Goal: Task Accomplishment & Management: Use online tool/utility

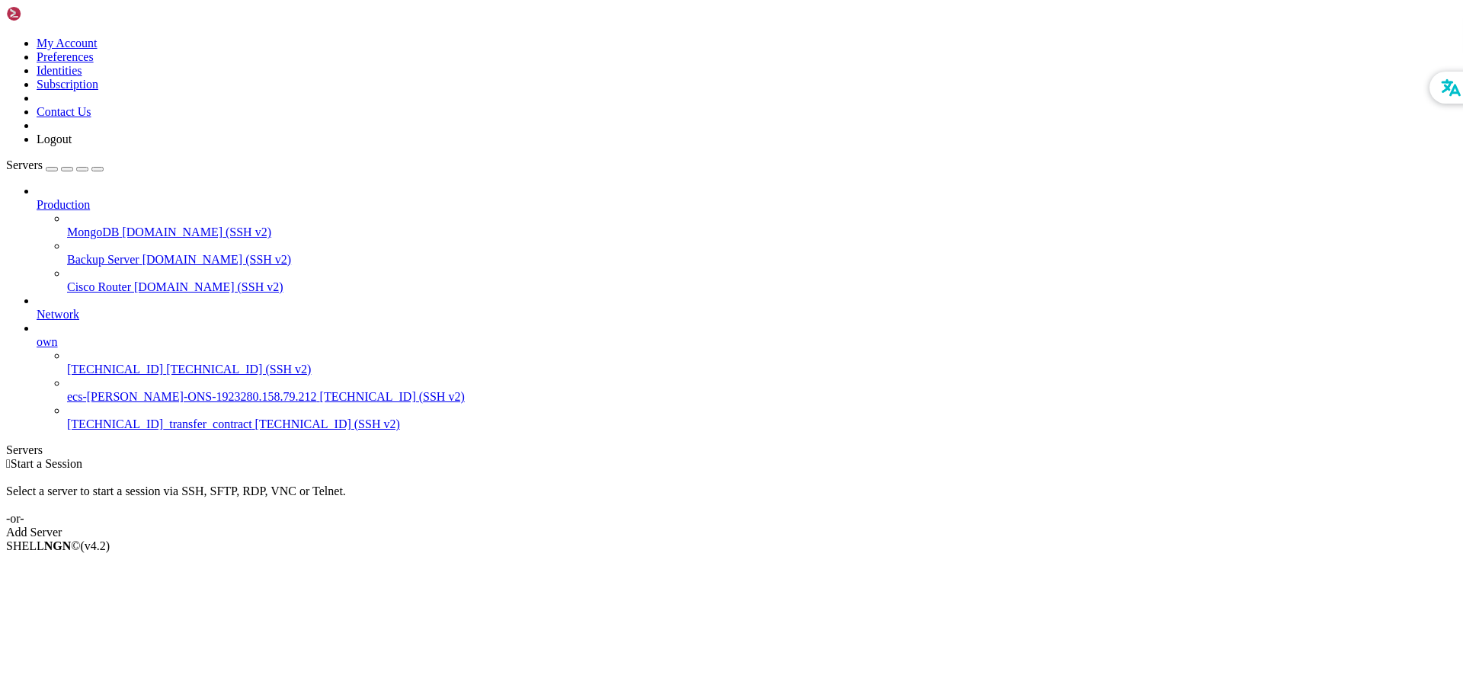
click at [112, 390] on span "ecs-[PERSON_NAME]-ONS-1923280.158.79.212" at bounding box center [192, 396] width 250 height 13
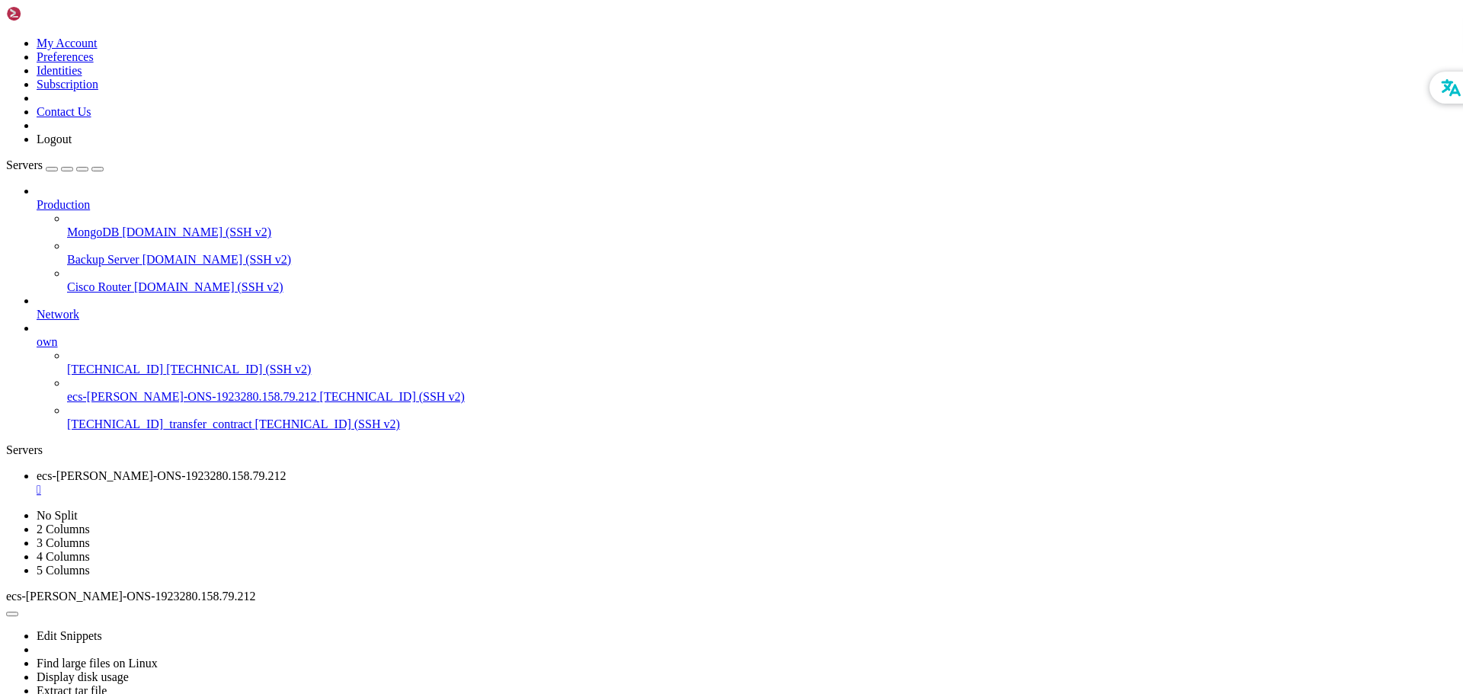
drag, startPoint x: 314, startPoint y: 949, endPoint x: 266, endPoint y: 952, distance: 48.1
drag, startPoint x: 11, startPoint y: 973, endPoint x: 376, endPoint y: 1323, distance: 504.9
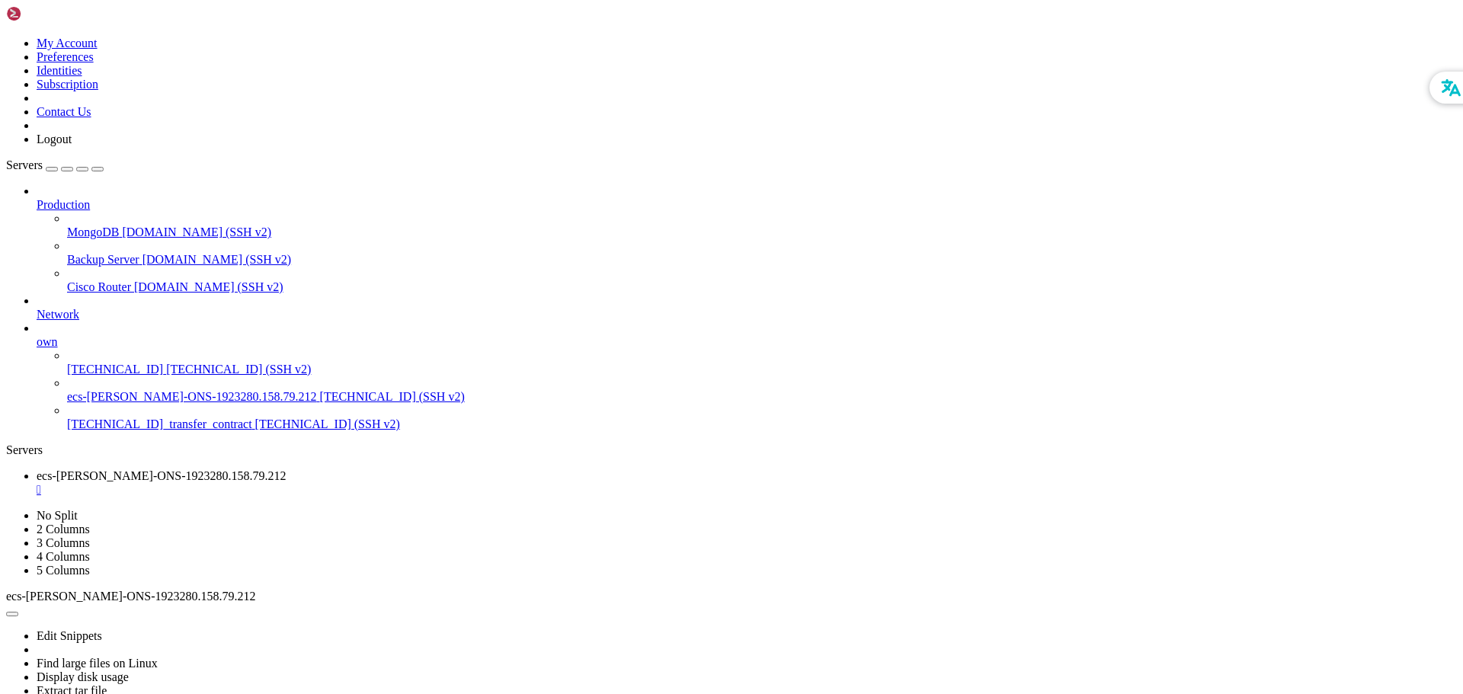
drag, startPoint x: 529, startPoint y: 1143, endPoint x: 546, endPoint y: 1250, distance: 108.9
drag, startPoint x: 600, startPoint y: 1077, endPoint x: 597, endPoint y: 1228, distance: 150.9
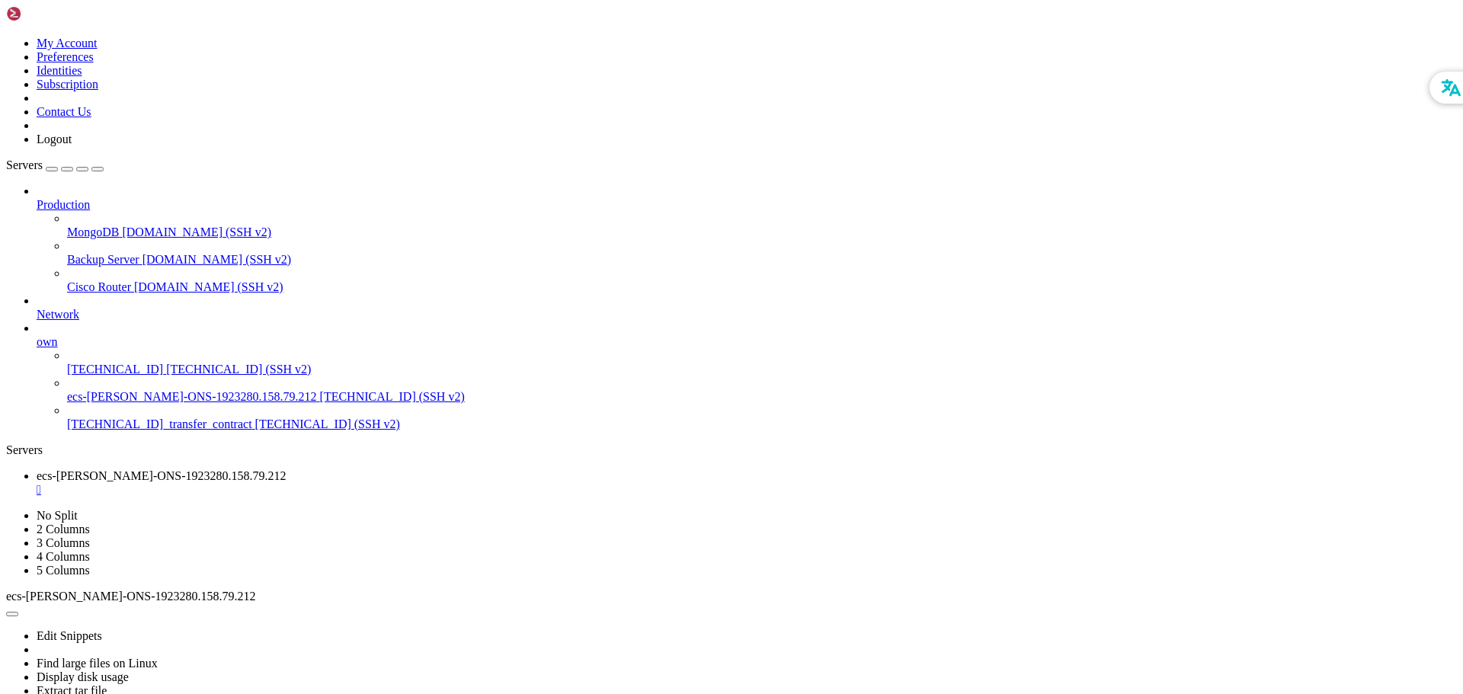
scroll to position [959, 0]
drag, startPoint x: 14, startPoint y: 962, endPoint x: 1200, endPoint y: 1306, distance: 1235.3
drag, startPoint x: 299, startPoint y: 1314, endPoint x: 279, endPoint y: 1322, distance: 21.2
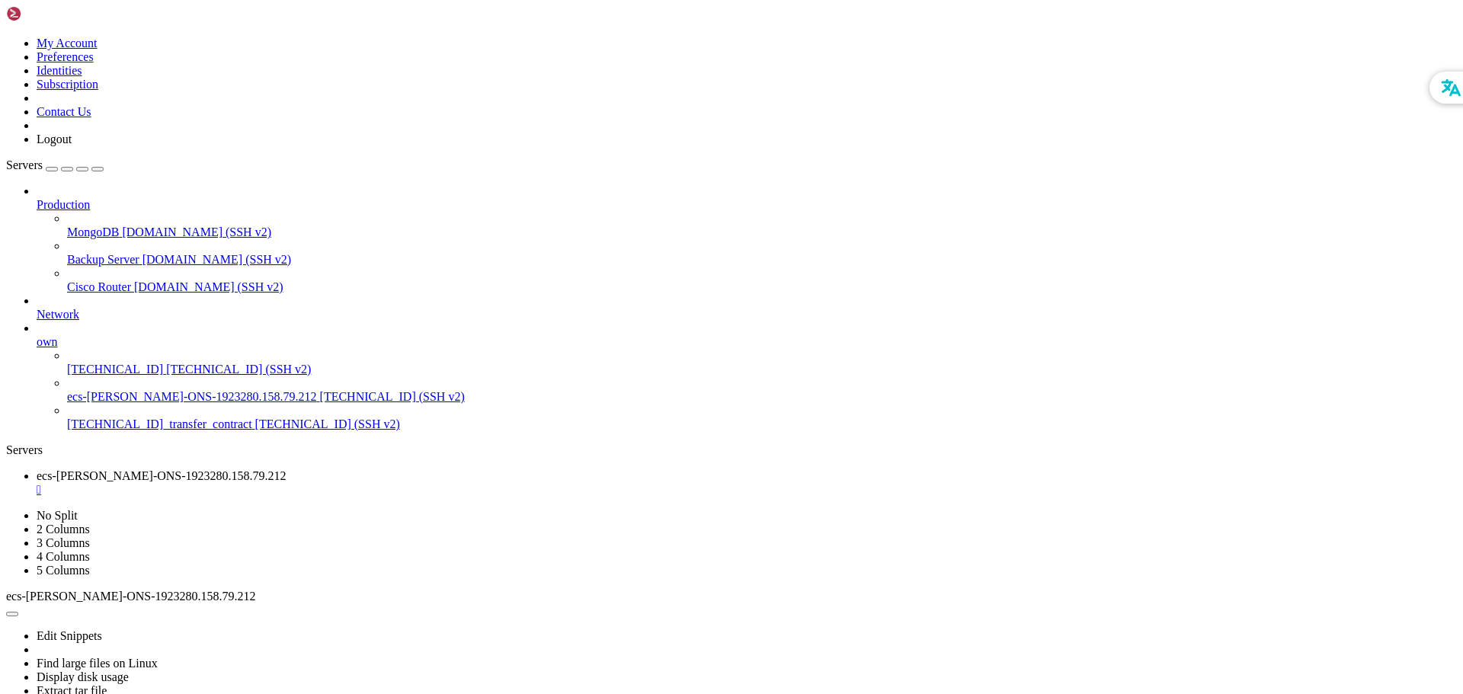
drag, startPoint x: 431, startPoint y: 1147, endPoint x: 425, endPoint y: 1247, distance: 100.0
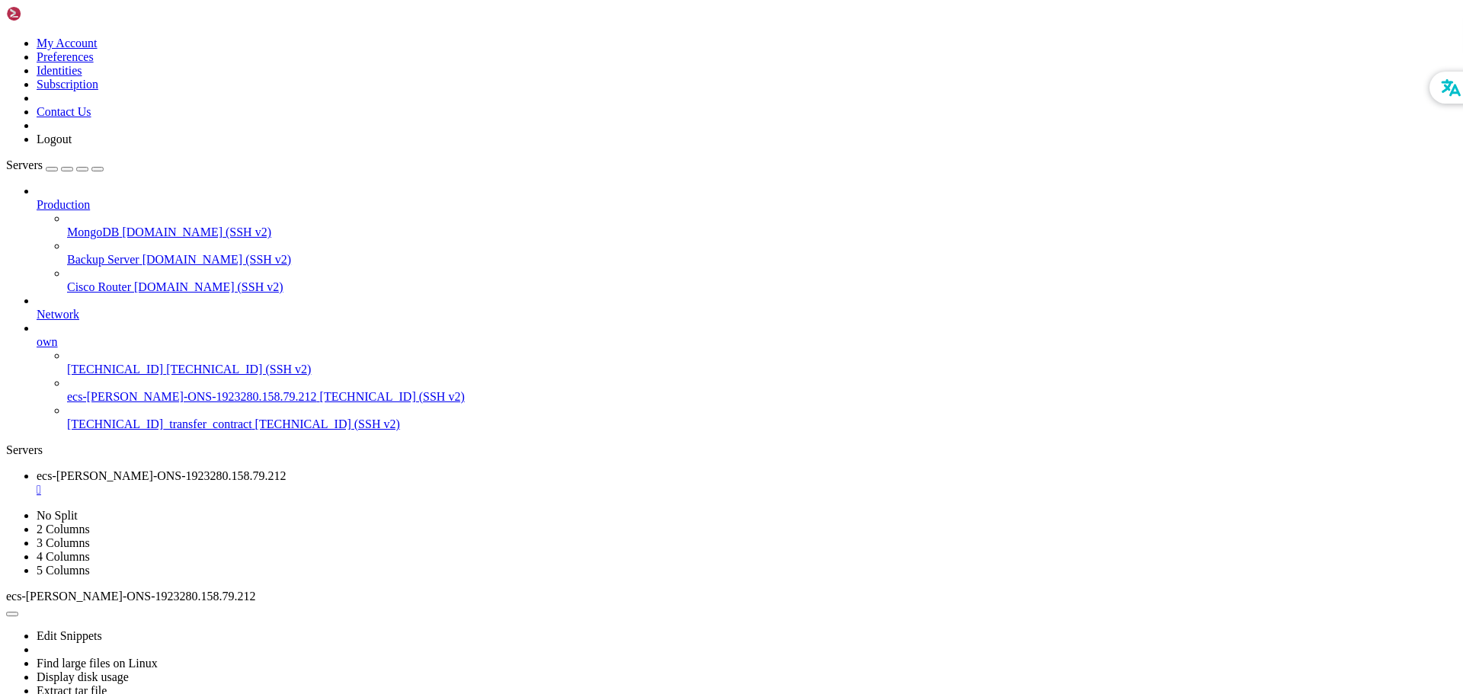
drag, startPoint x: 488, startPoint y: 1136, endPoint x: 458, endPoint y: 1202, distance: 72.3
drag, startPoint x: 571, startPoint y: 1164, endPoint x: 564, endPoint y: 1172, distance: 11.3
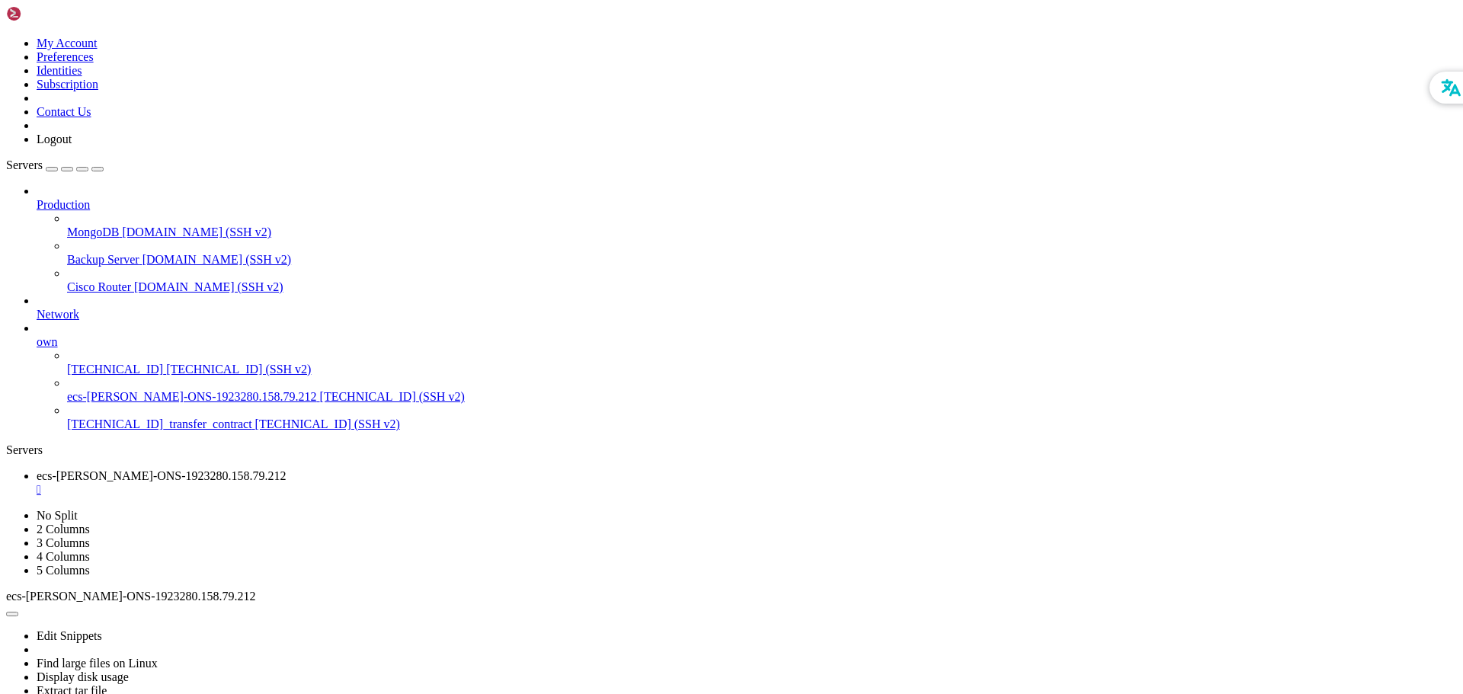
drag, startPoint x: 450, startPoint y: 1067, endPoint x: 450, endPoint y: 1221, distance: 153.2
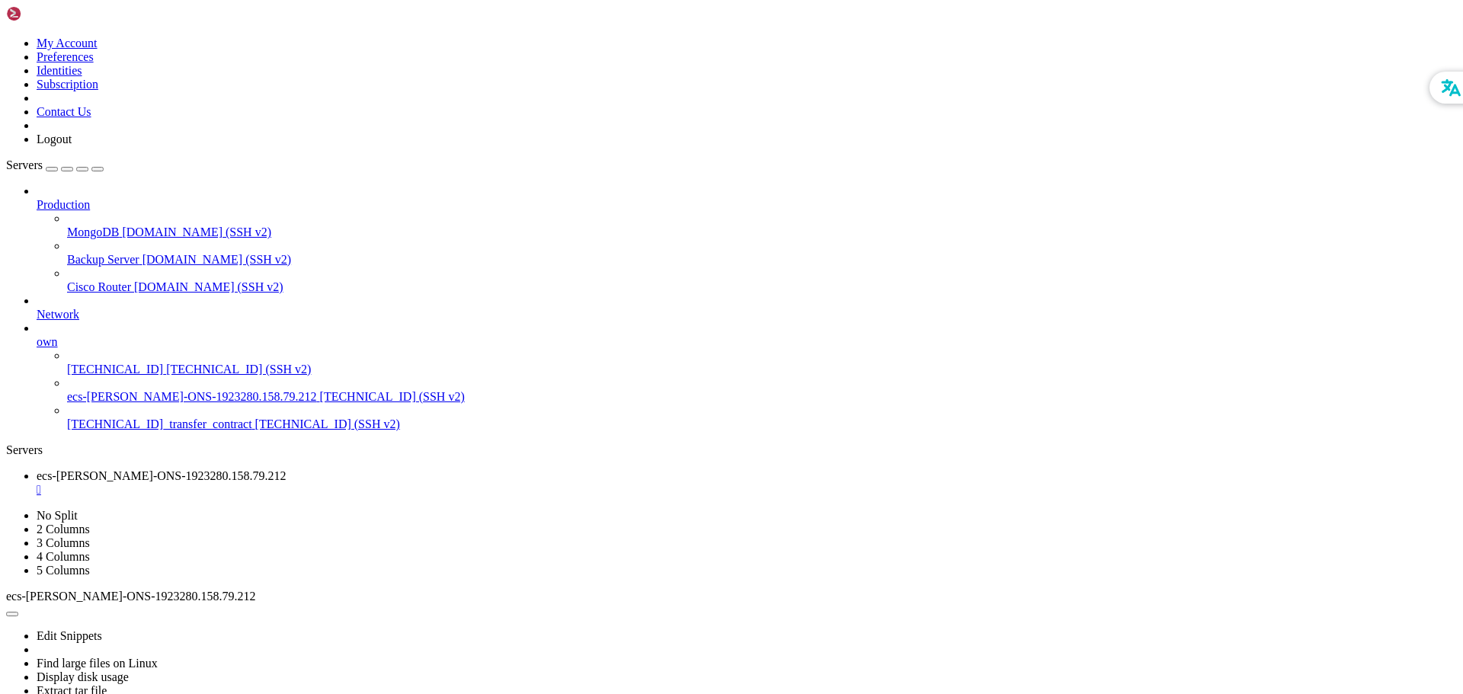
drag, startPoint x: 616, startPoint y: 1125, endPoint x: 548, endPoint y: 1260, distance: 150.3
drag, startPoint x: 509, startPoint y: 1199, endPoint x: 434, endPoint y: 1269, distance: 103.0
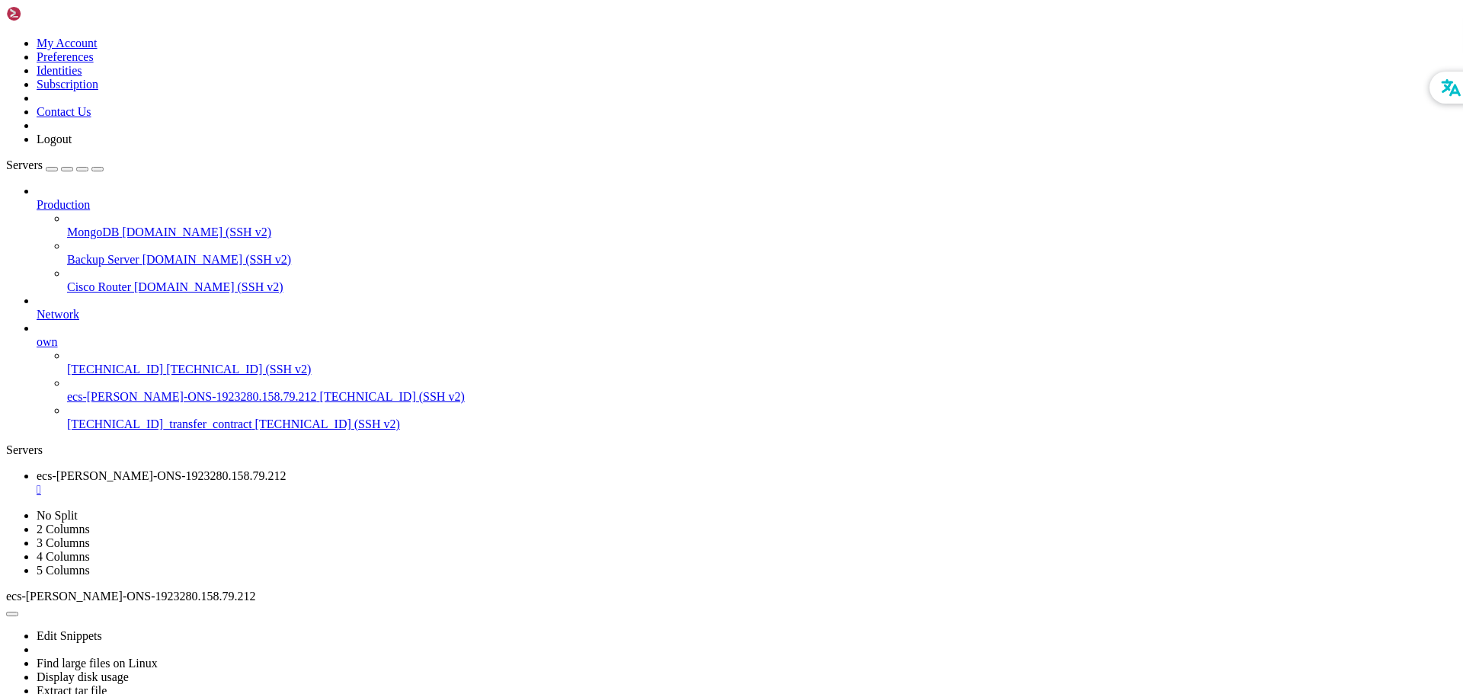
scroll to position [2642, 0]
drag, startPoint x: 412, startPoint y: 1187, endPoint x: 431, endPoint y: 1285, distance: 100.1
drag, startPoint x: 14, startPoint y: 831, endPoint x: 910, endPoint y: 1278, distance: 1000.5
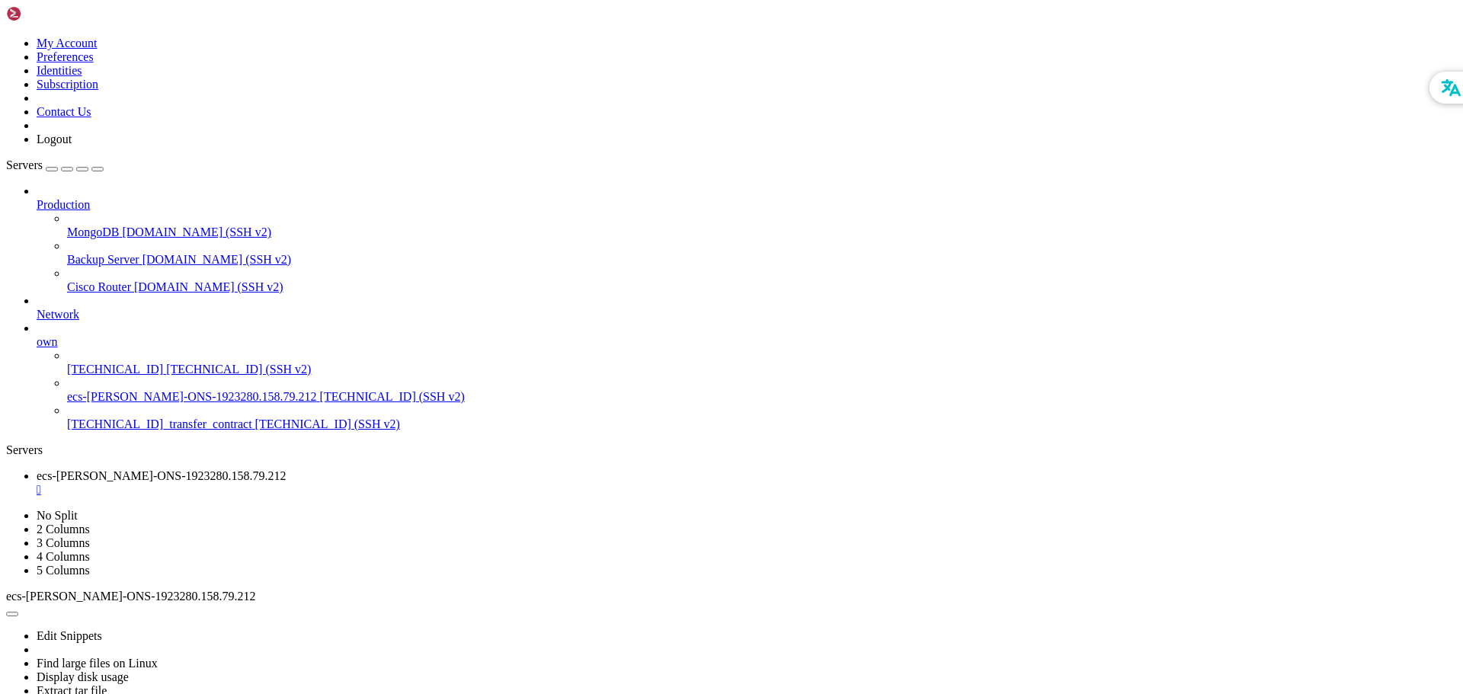
drag, startPoint x: 492, startPoint y: 1334, endPoint x: 415, endPoint y: 1321, distance: 78.8
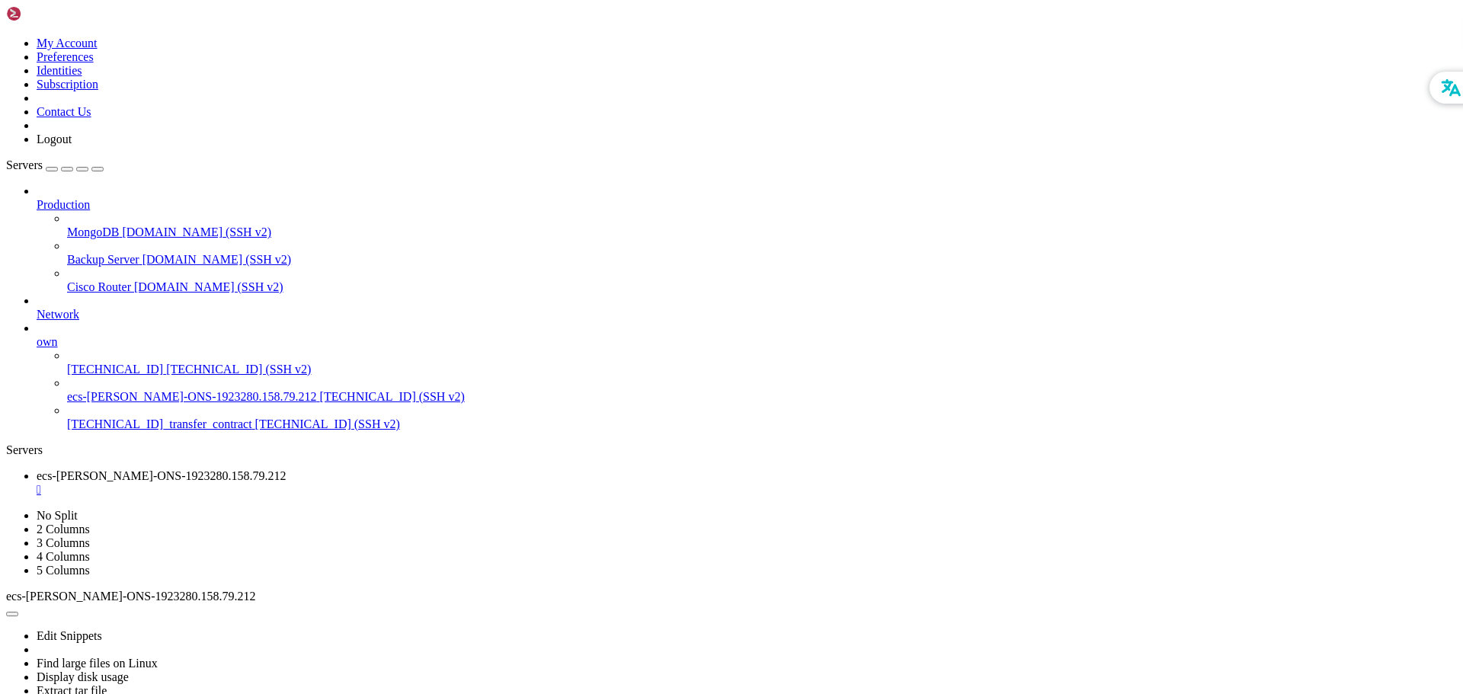
drag, startPoint x: 677, startPoint y: 893, endPoint x: 770, endPoint y: 759, distance: 163.2
drag, startPoint x: 434, startPoint y: 1208, endPoint x: 393, endPoint y: 1124, distance: 93.4
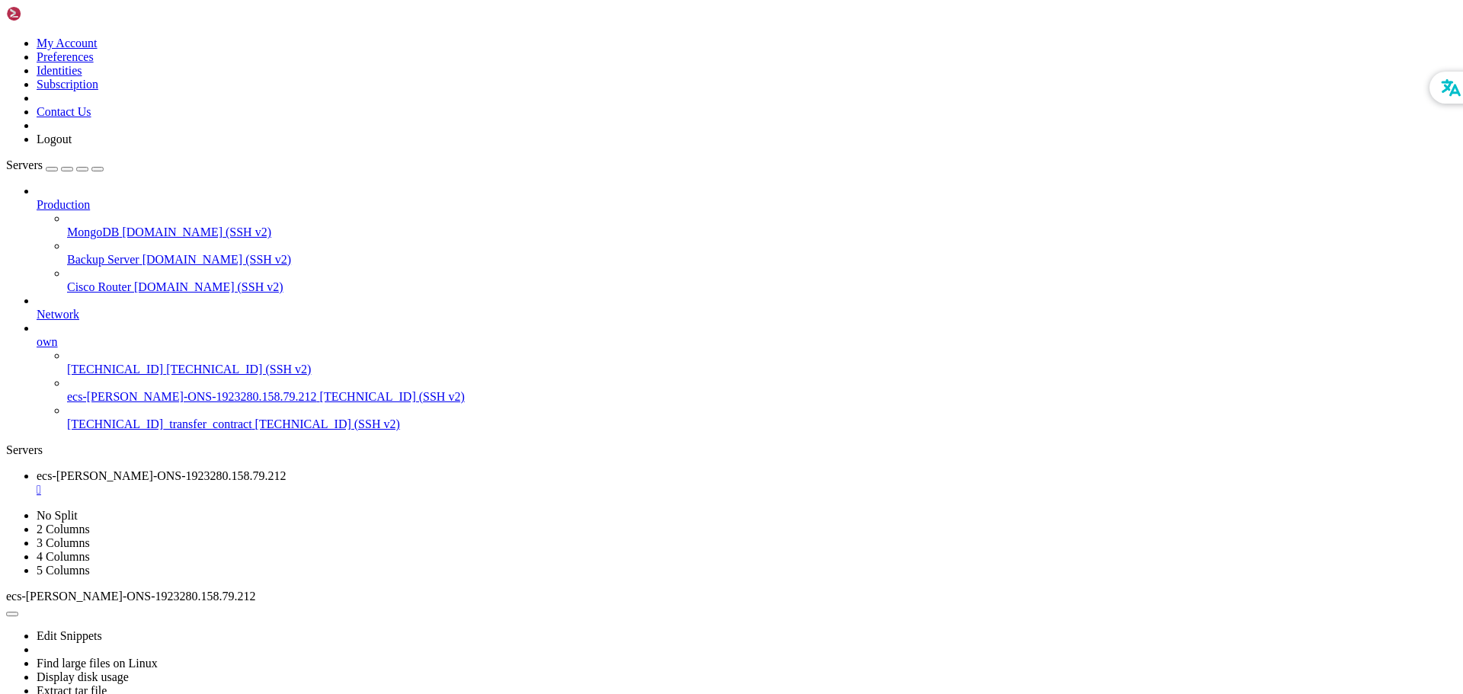
drag, startPoint x: 14, startPoint y: 1296, endPoint x: 378, endPoint y: 1311, distance: 363.8
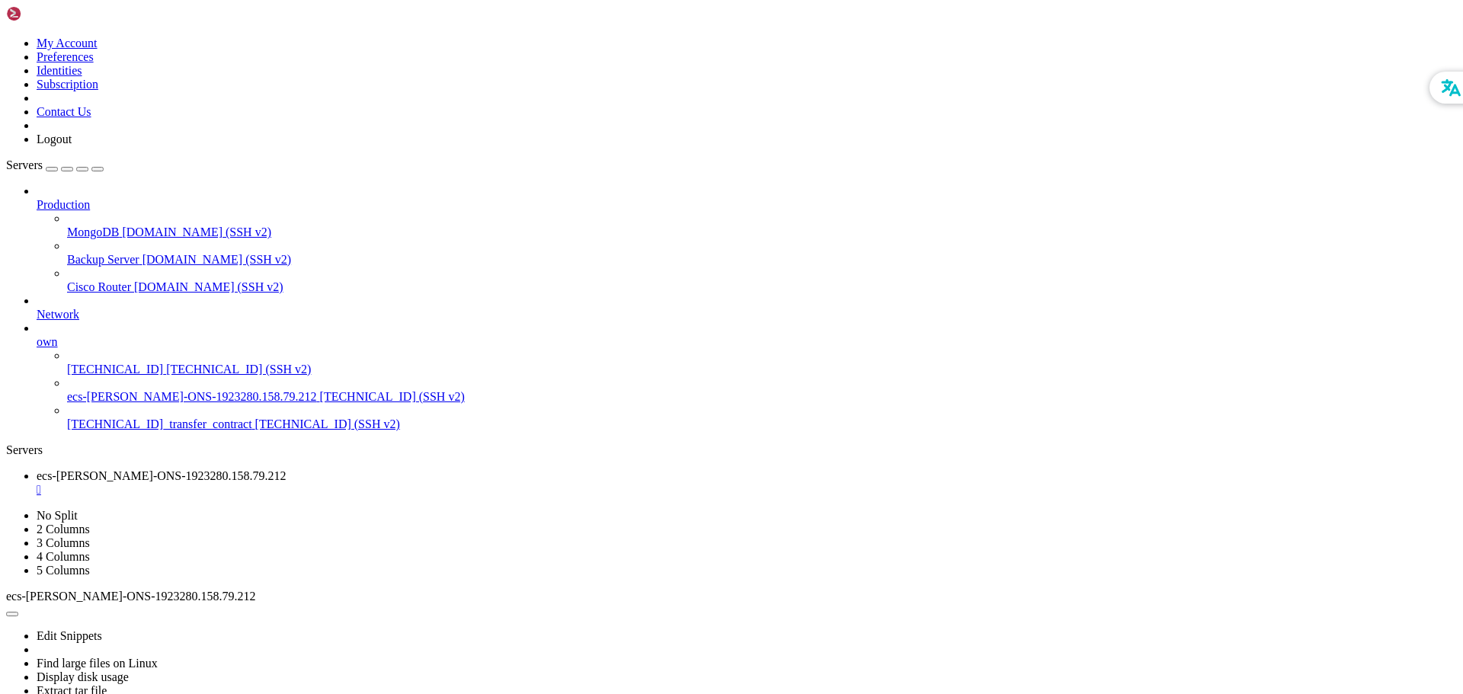
drag, startPoint x: 389, startPoint y: 1303, endPoint x: 302, endPoint y: 1308, distance: 87.7
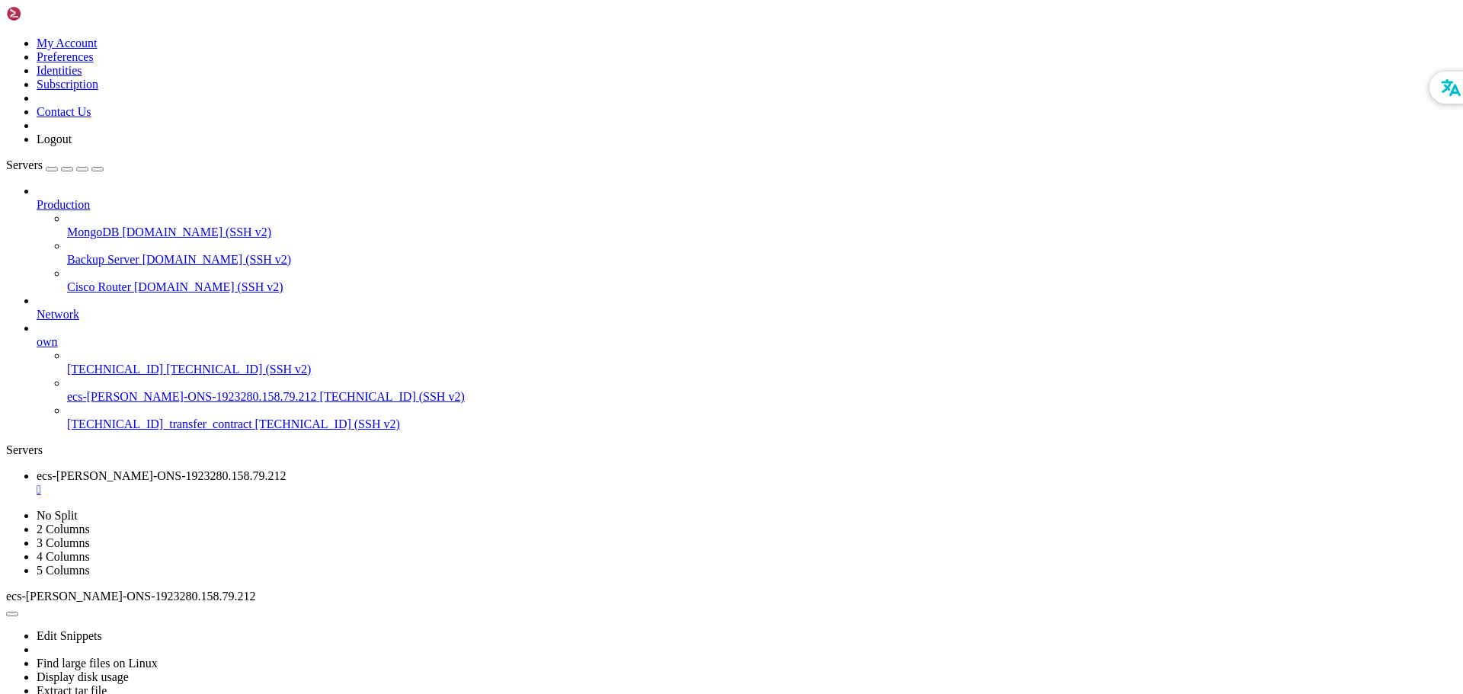
drag, startPoint x: 12, startPoint y: 1295, endPoint x: 261, endPoint y: 1294, distance: 249.2
drag, startPoint x: 335, startPoint y: 1304, endPoint x: 276, endPoint y: 1308, distance: 59.6
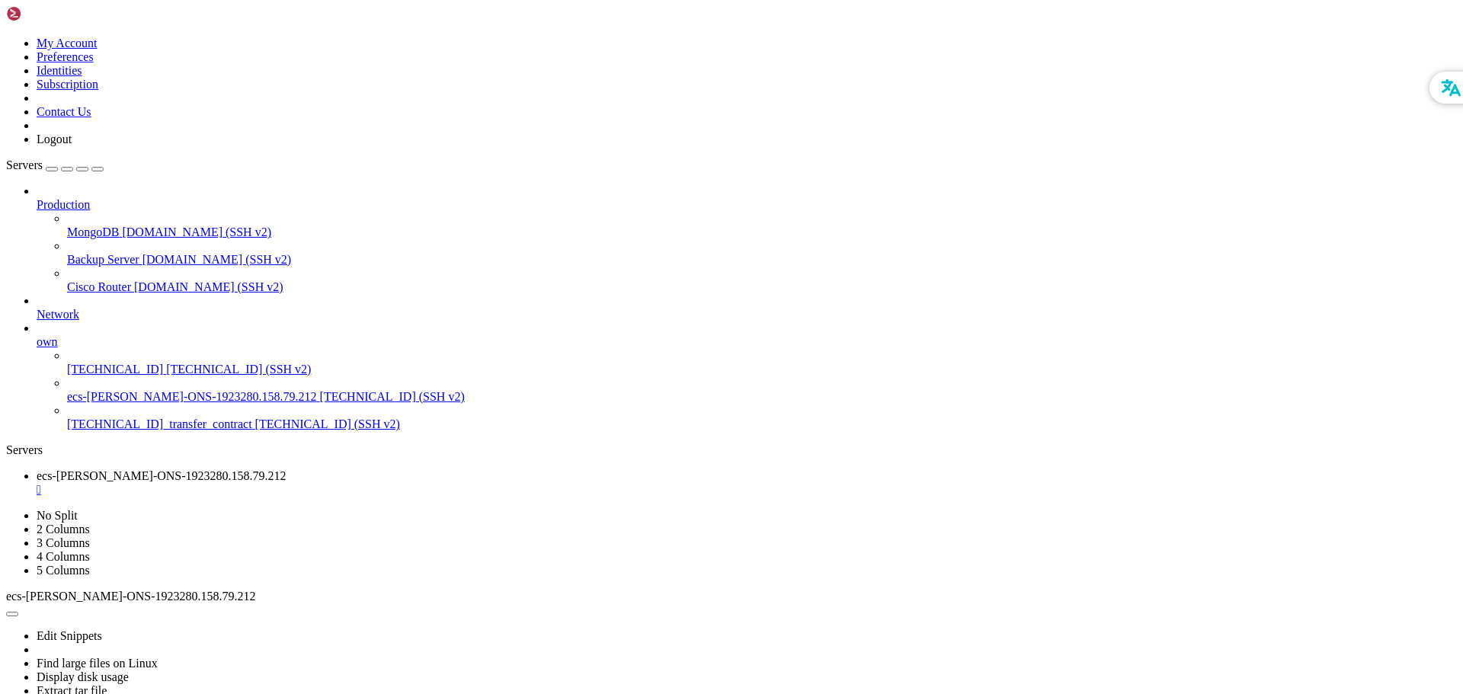
drag, startPoint x: 267, startPoint y: 1301, endPoint x: 525, endPoint y: 1291, distance: 257.8
drag, startPoint x: 494, startPoint y: 1326, endPoint x: 396, endPoint y: 1326, distance: 97.5
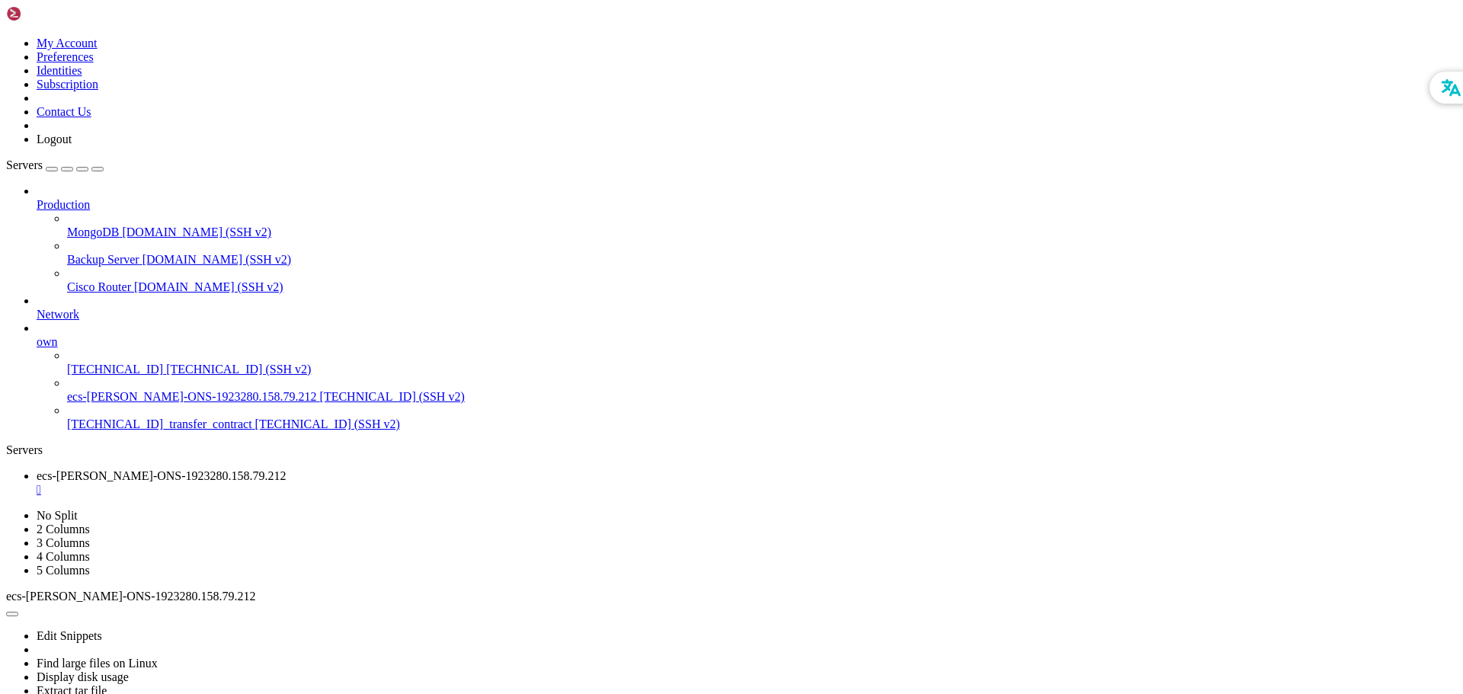
drag, startPoint x: 14, startPoint y: 1010, endPoint x: 1195, endPoint y: 1024, distance: 1180.4
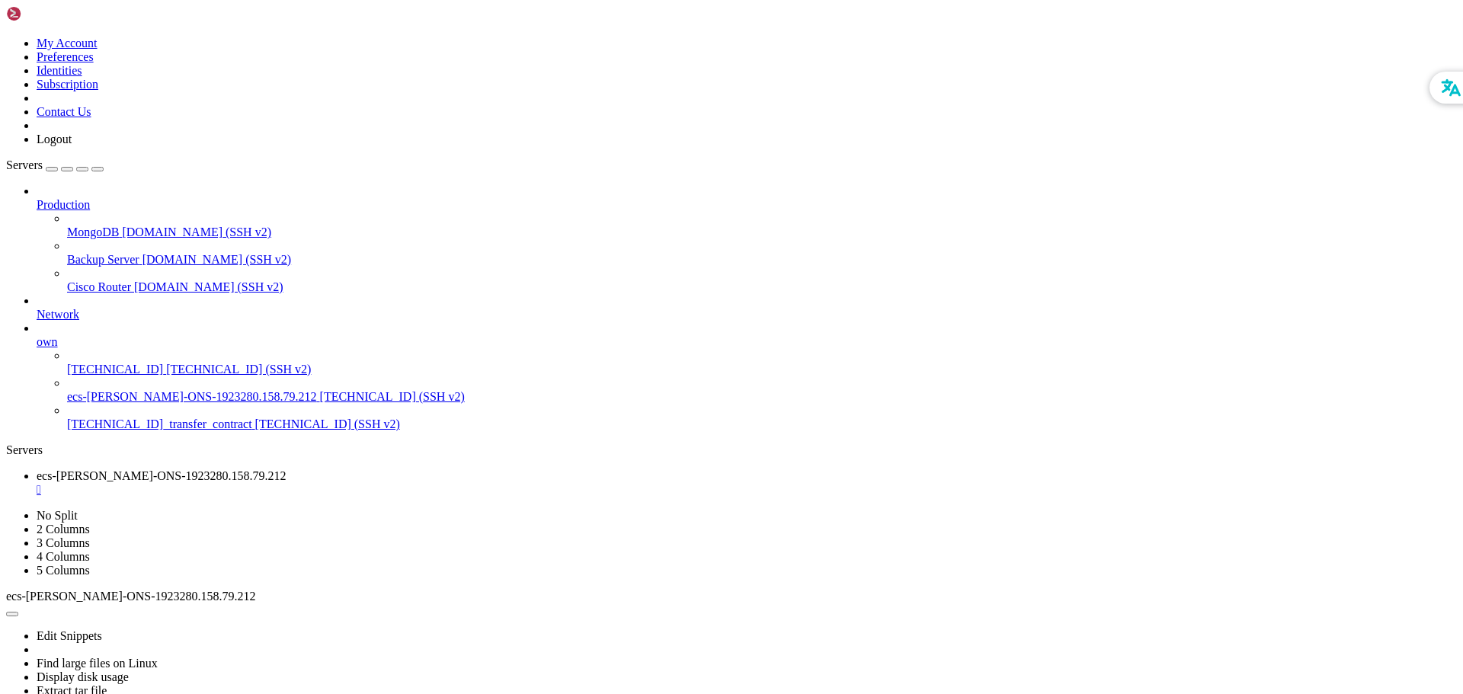
drag, startPoint x: 320, startPoint y: 1139, endPoint x: 289, endPoint y: 1140, distance: 31.2
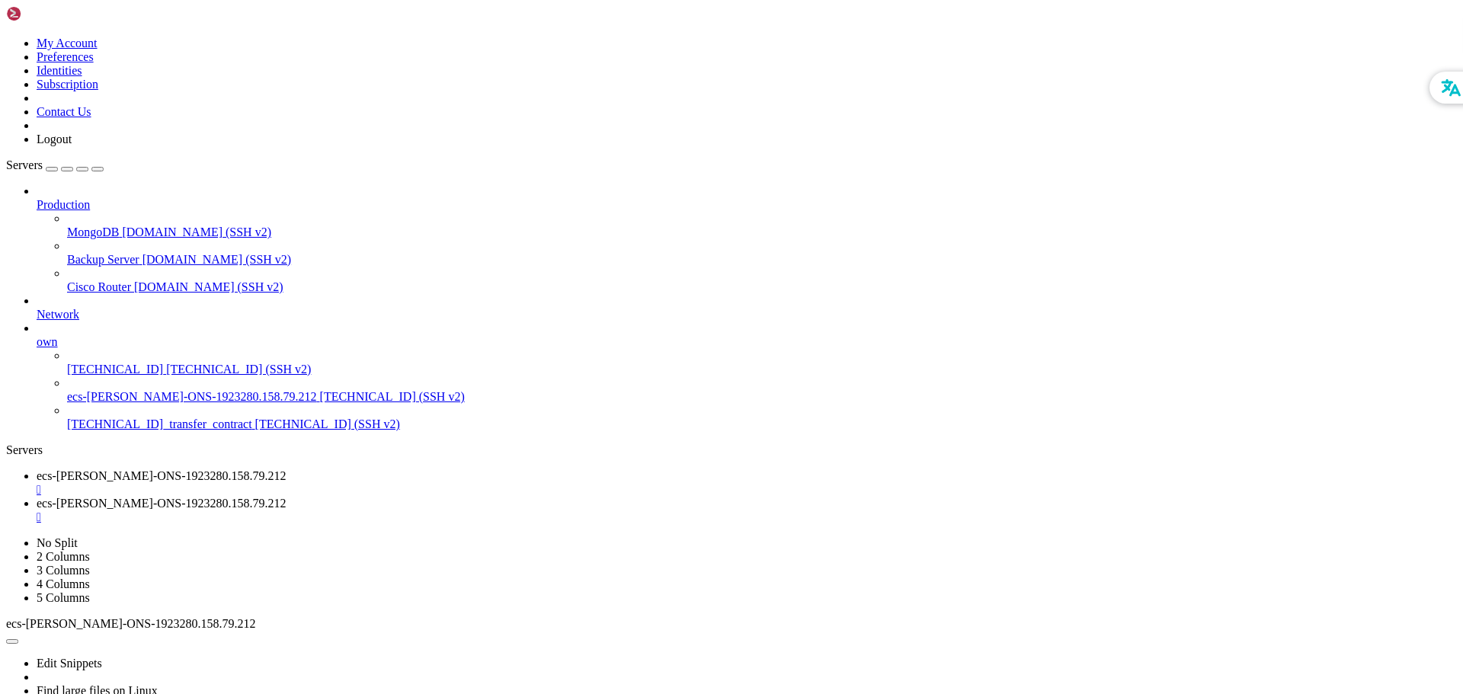
type input "/home/linux"
click at [461, 511] on div "" at bounding box center [747, 518] width 1420 height 14
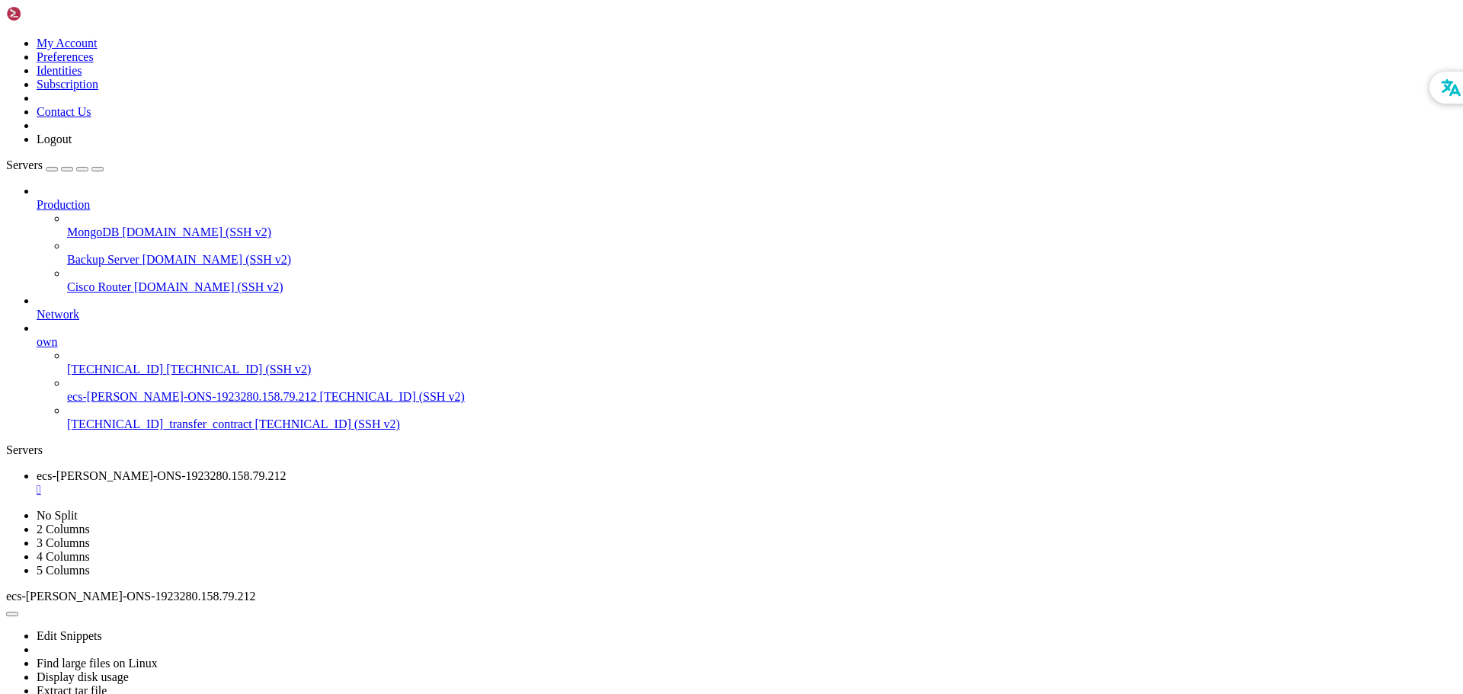
scroll to position [12098, 0]
drag, startPoint x: 114, startPoint y: 936, endPoint x: 382, endPoint y: 933, distance: 267.5
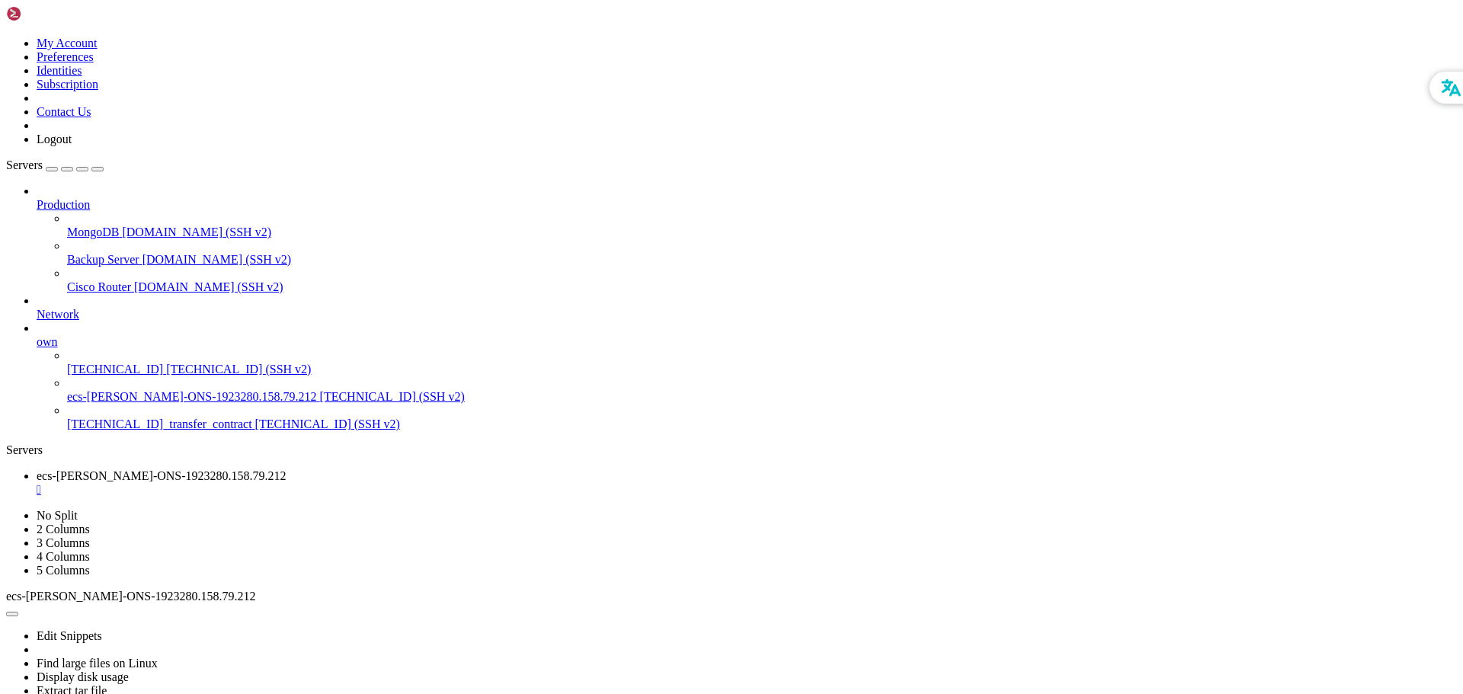
drag, startPoint x: 127, startPoint y: 933, endPoint x: 483, endPoint y: 937, distance: 355.9
drag, startPoint x: 531, startPoint y: 933, endPoint x: 150, endPoint y: 915, distance: 381.4
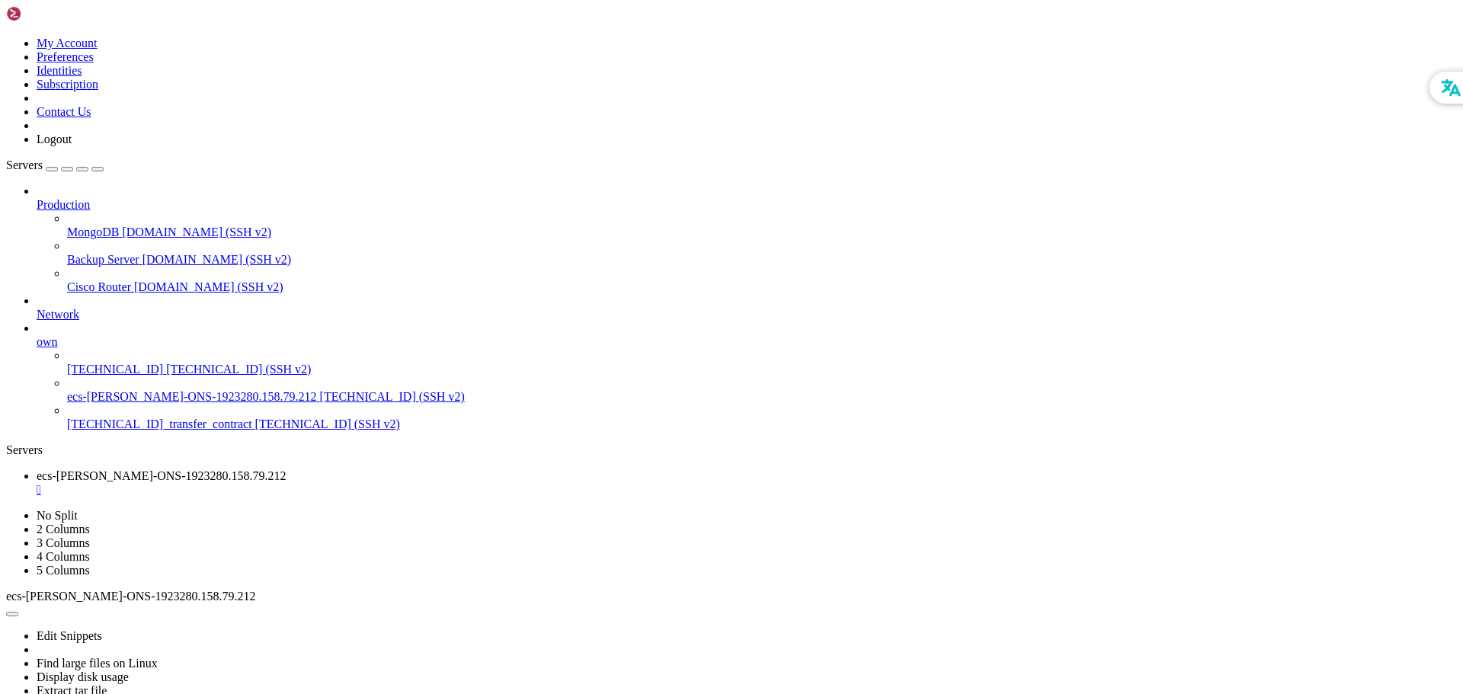
drag, startPoint x: 129, startPoint y: 791, endPoint x: 275, endPoint y: 786, distance: 146.4
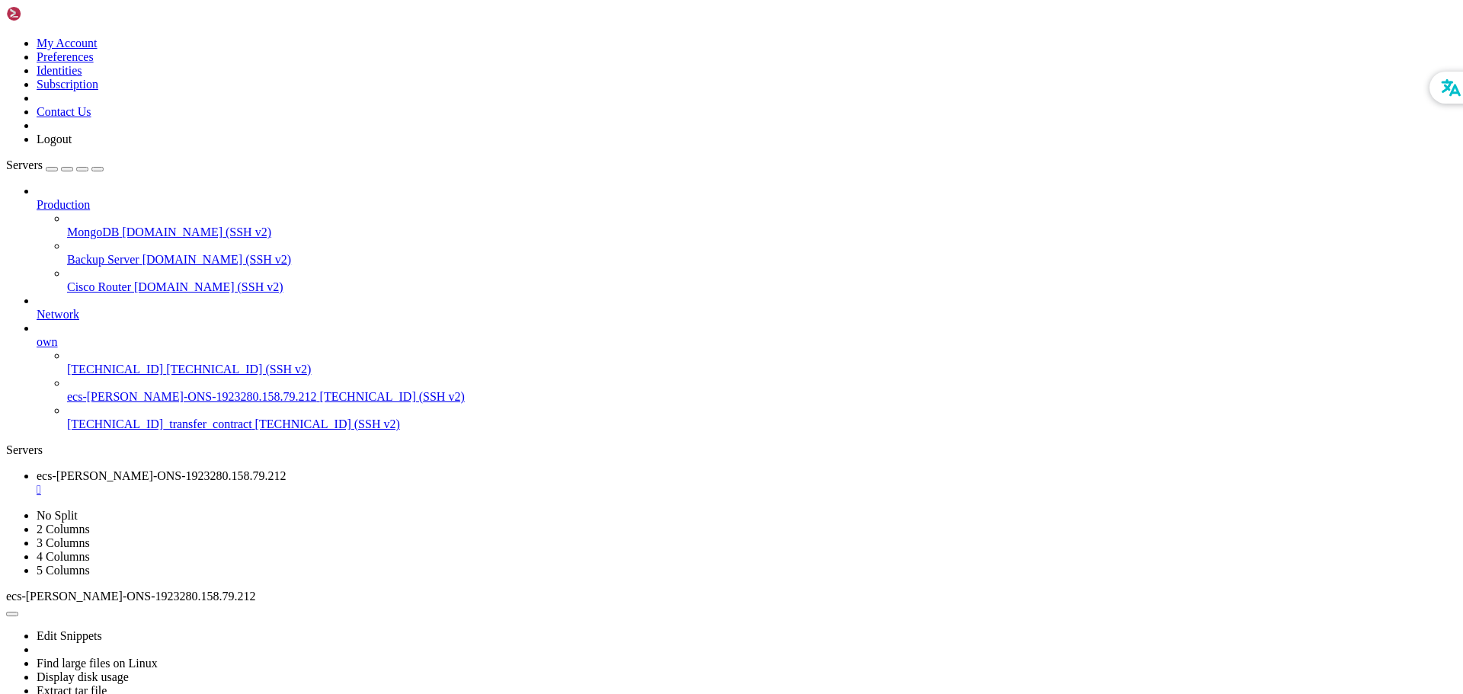
drag, startPoint x: 82, startPoint y: 946, endPoint x: 173, endPoint y: 955, distance: 91.8
drag, startPoint x: 128, startPoint y: 1114, endPoint x: 530, endPoint y: 1115, distance: 402.3
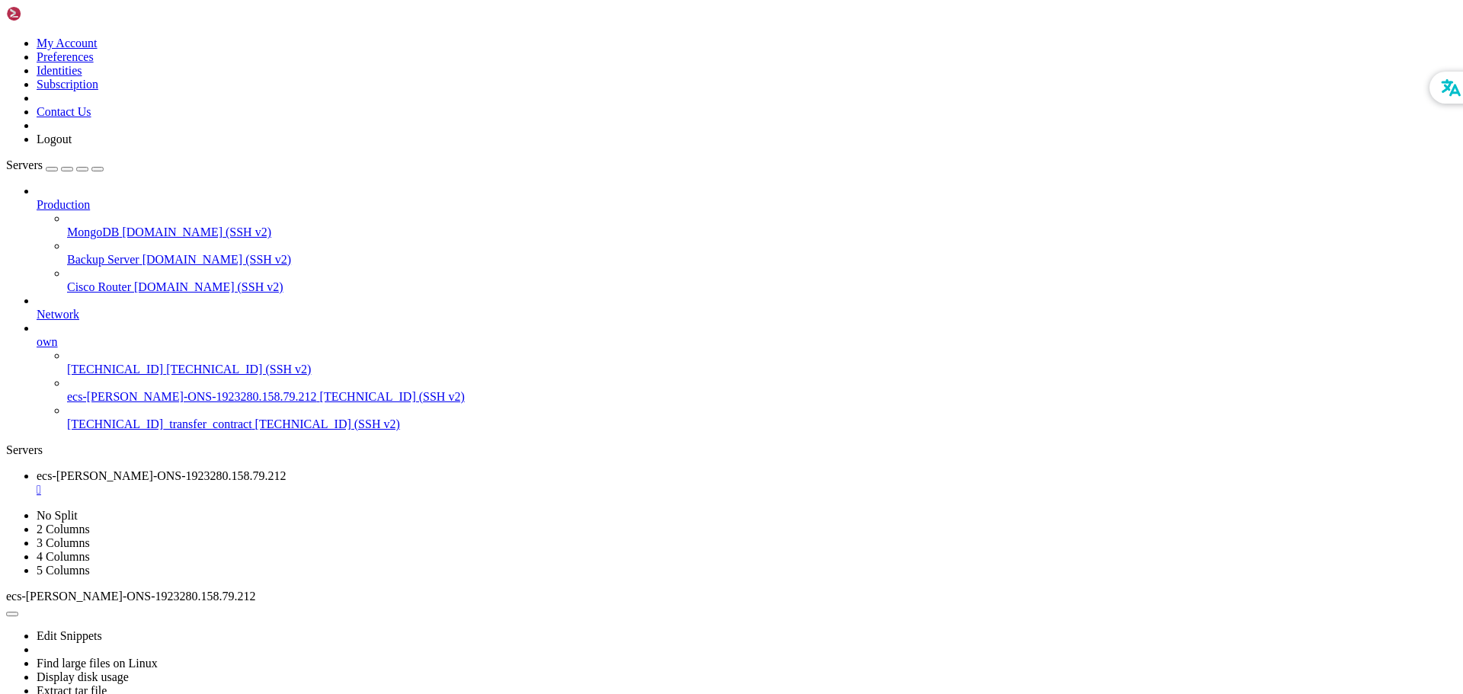
scroll to position [20544, 0]
drag, startPoint x: 495, startPoint y: 1085, endPoint x: 373, endPoint y: 1168, distance: 148.1
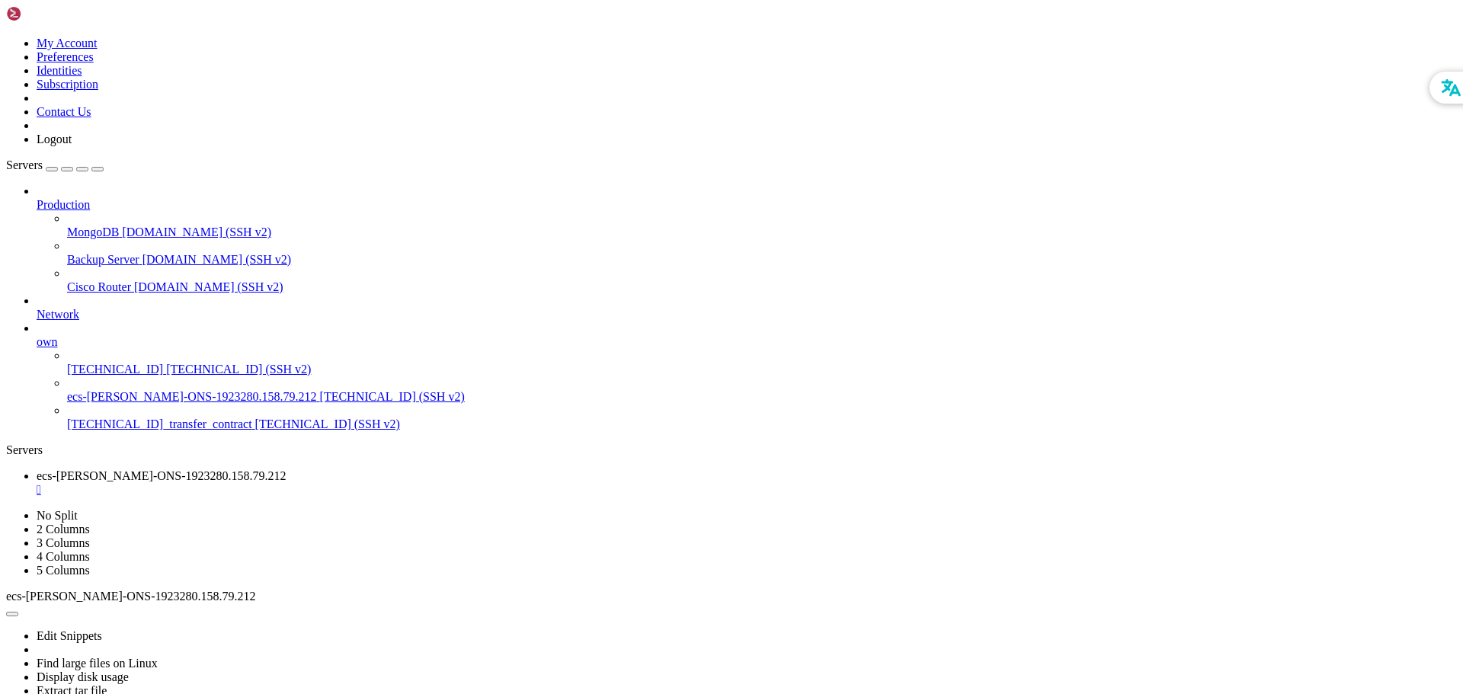
scroll to position [21334, 0]
drag, startPoint x: 165, startPoint y: 1064, endPoint x: 562, endPoint y: 1062, distance: 397.0
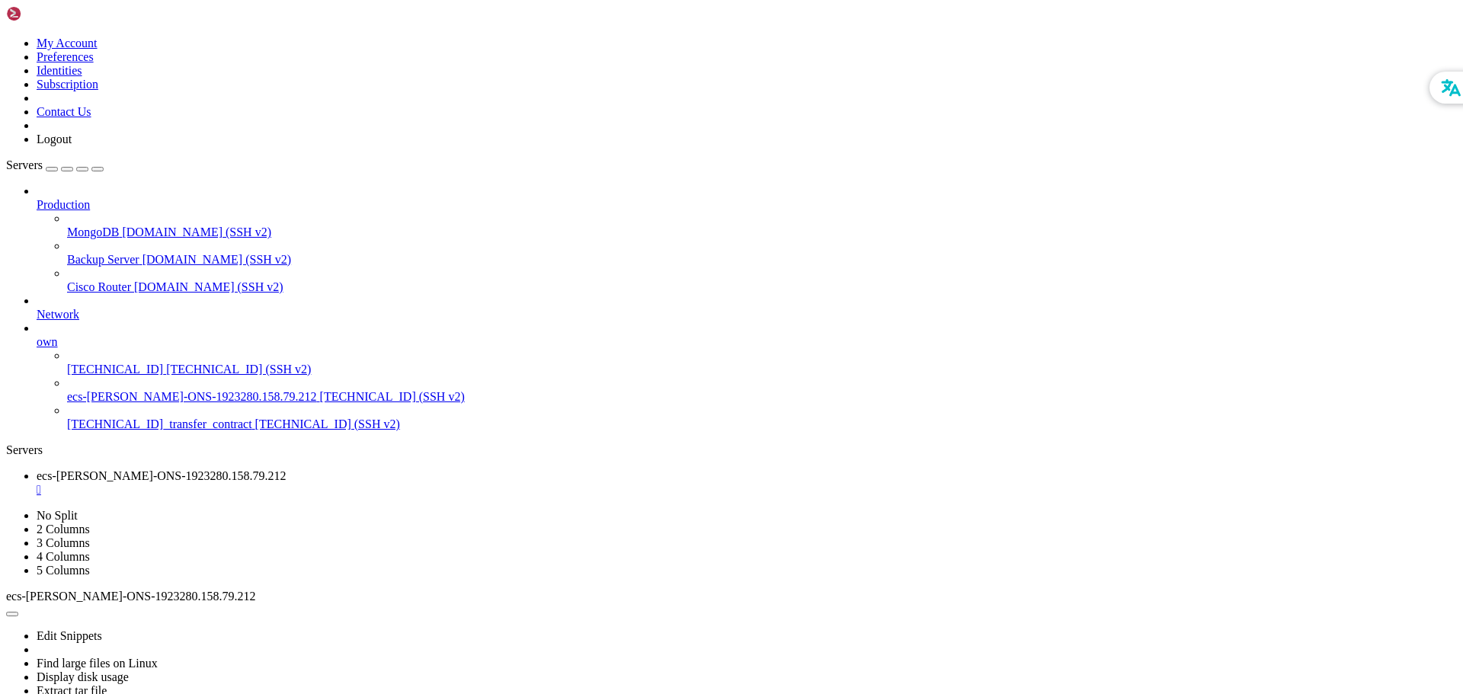
drag, startPoint x: 155, startPoint y: 985, endPoint x: 285, endPoint y: 981, distance: 129.6
drag, startPoint x: 285, startPoint y: 981, endPoint x: 247, endPoint y: 1131, distance: 155.6
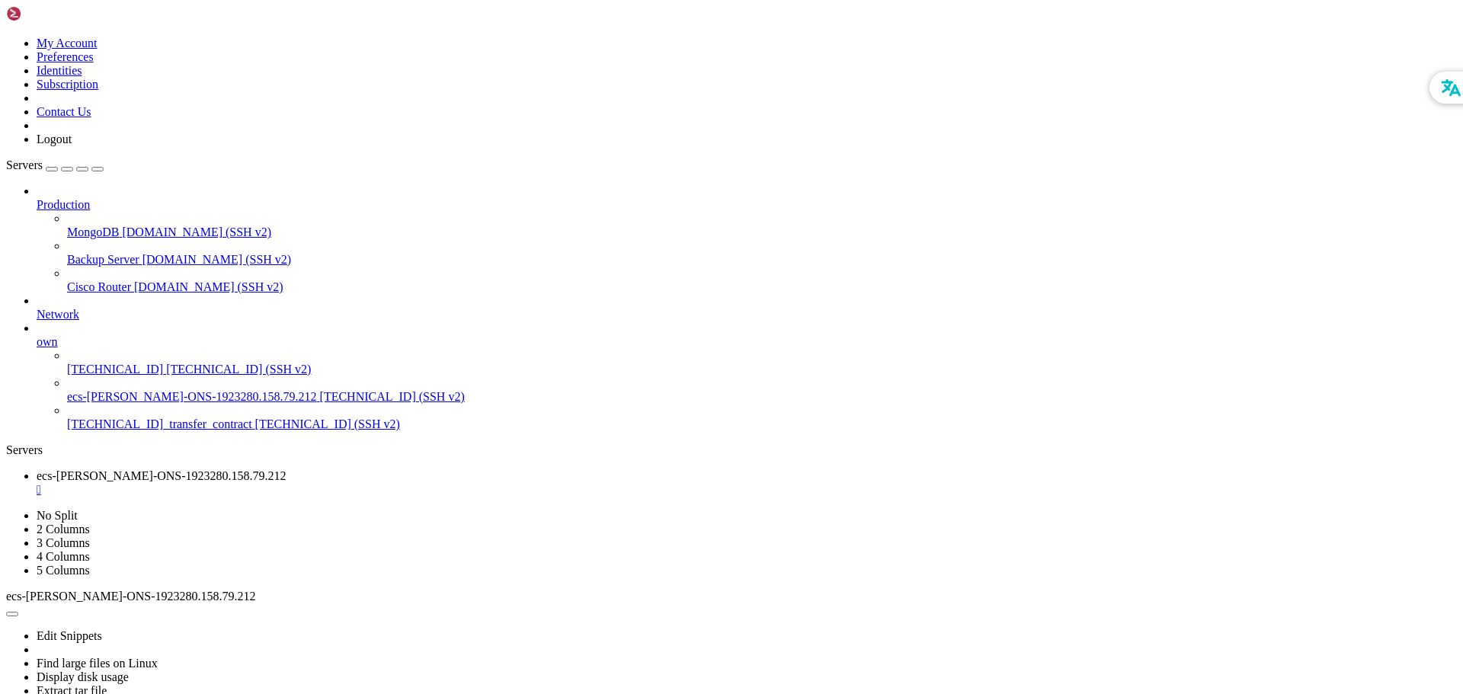
drag, startPoint x: 318, startPoint y: 1080, endPoint x: 265, endPoint y: 1183, distance: 115.5
drag, startPoint x: 334, startPoint y: 947, endPoint x: 264, endPoint y: 1192, distance: 255.2
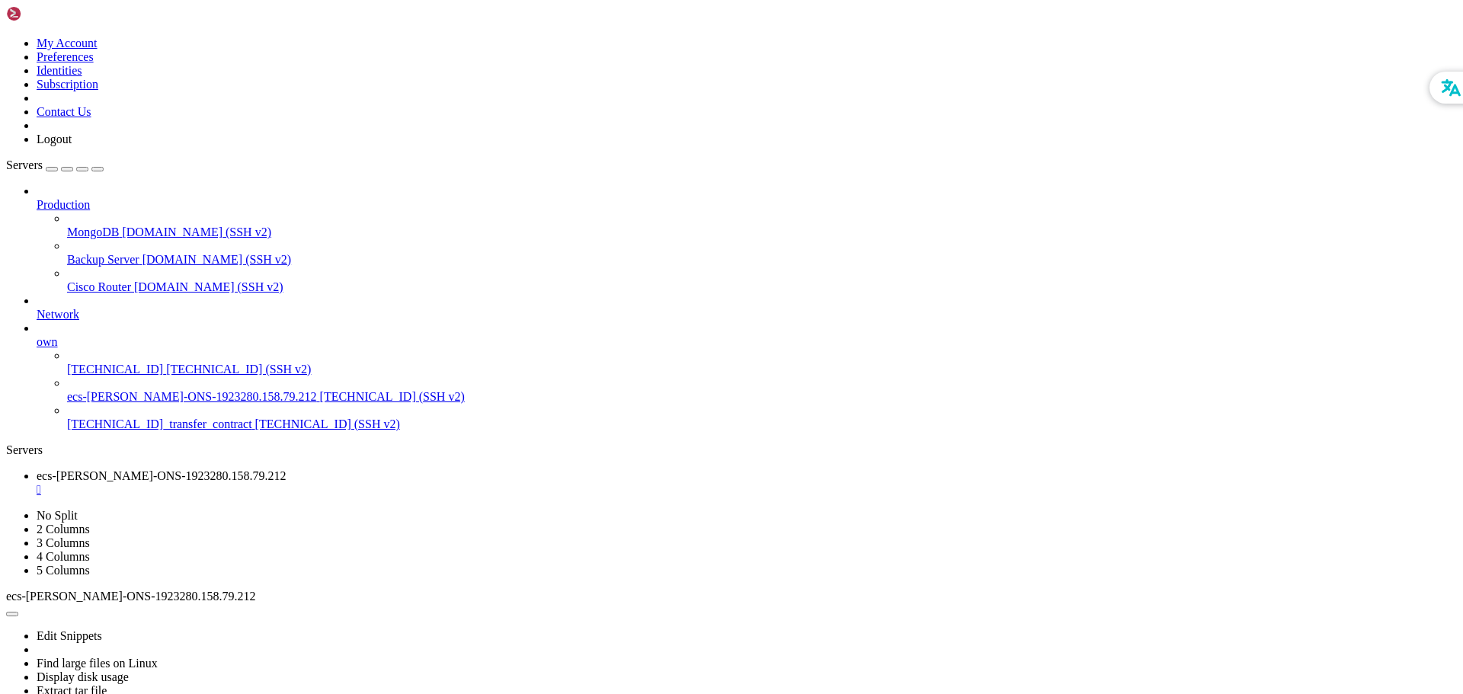
scroll to position [62111, 0]
